Goal: Transaction & Acquisition: Purchase product/service

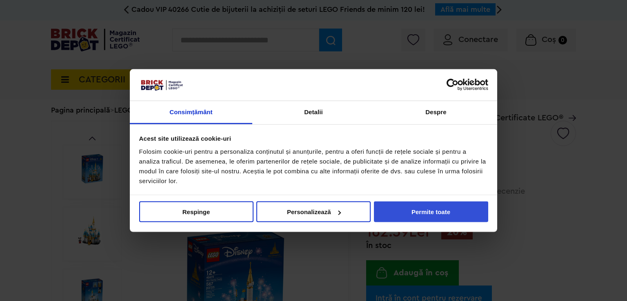
click at [423, 218] on button "Permite toate" at bounding box center [431, 212] width 114 height 21
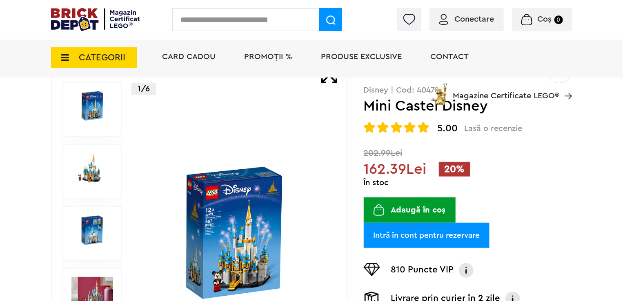
scroll to position [204, 0]
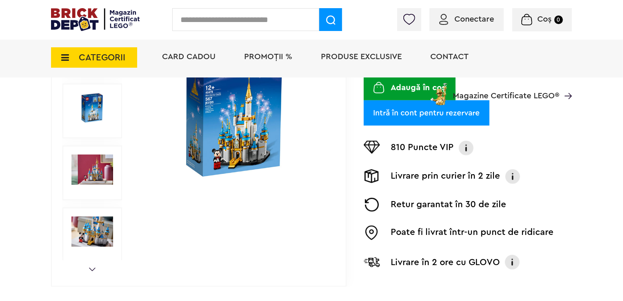
click at [93, 171] on img at bounding box center [92, 170] width 42 height 30
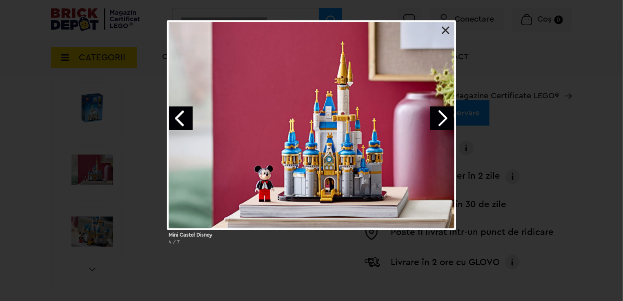
click at [90, 219] on div "Mini Castel Disney 4 / 7" at bounding box center [311, 135] width 623 height 231
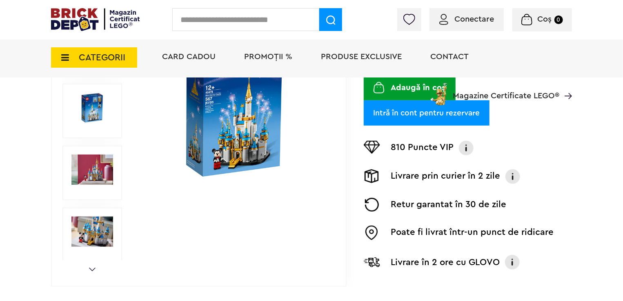
click at [90, 218] on img at bounding box center [92, 232] width 42 height 30
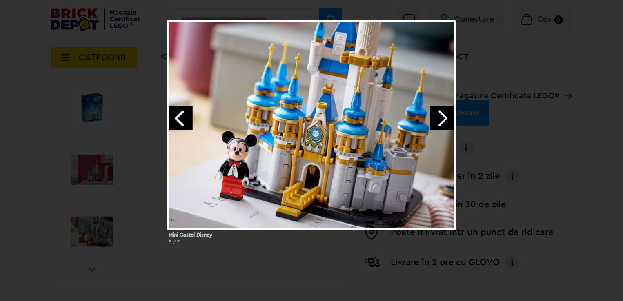
click at [446, 124] on link "Next image" at bounding box center [442, 119] width 24 height 24
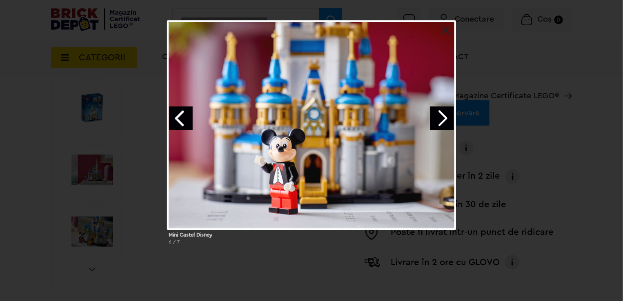
click at [446, 124] on link "Next image" at bounding box center [442, 119] width 24 height 24
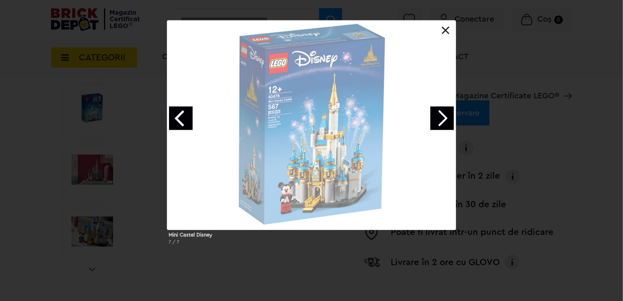
click at [446, 124] on link "Next image" at bounding box center [442, 119] width 24 height 24
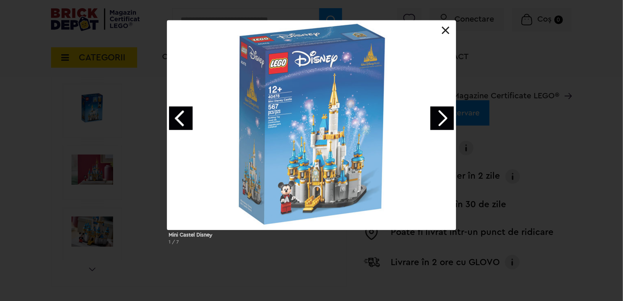
click at [446, 124] on link "Next image" at bounding box center [442, 119] width 24 height 24
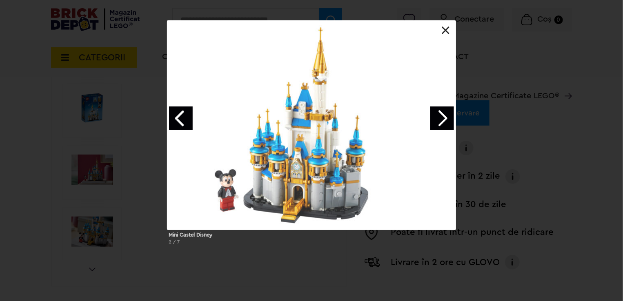
click at [446, 124] on link "Next image" at bounding box center [442, 119] width 24 height 24
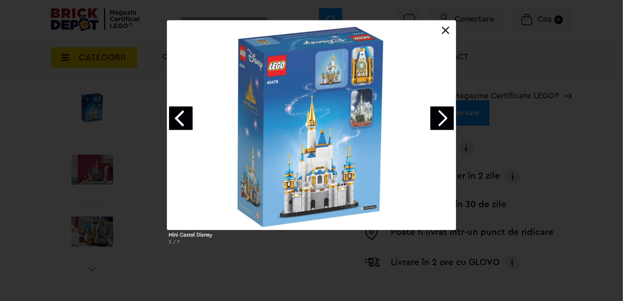
click at [446, 124] on link "Next image" at bounding box center [442, 119] width 24 height 24
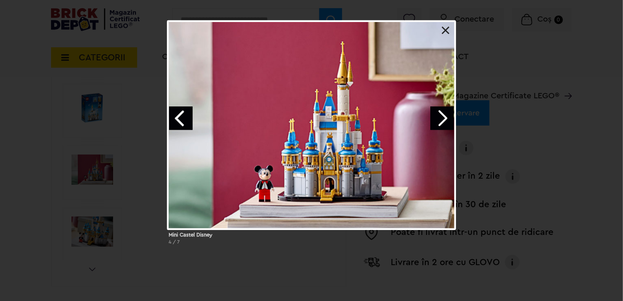
click at [443, 31] on link at bounding box center [446, 31] width 8 height 8
